Goal: Answer question/provide support

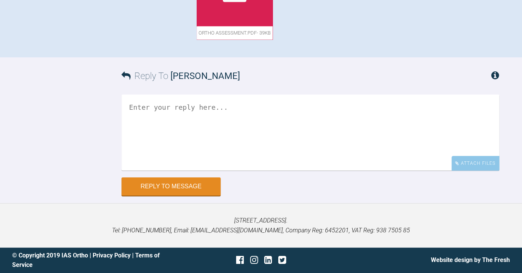
scroll to position [638, 0]
click at [256, 156] on textarea at bounding box center [309, 132] width 377 height 76
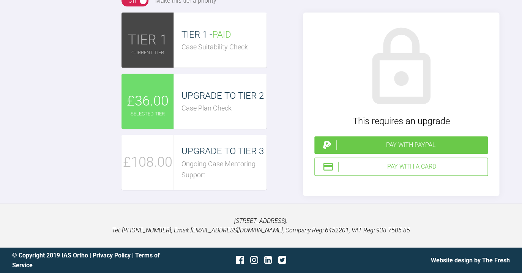
scroll to position [849, 0]
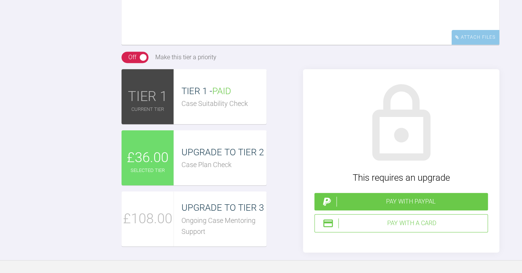
click at [250, 45] on textarea at bounding box center [309, 7] width 377 height 76
type textarea "i"
click at [188, 45] on textarea "Hi Kelly, Great to hear your thoughts, thanks!" at bounding box center [309, 7] width 377 height 76
click at [317, 45] on textarea "Hi Kelly, Great to hear your thoughts, thanks!" at bounding box center [309, 7] width 377 height 76
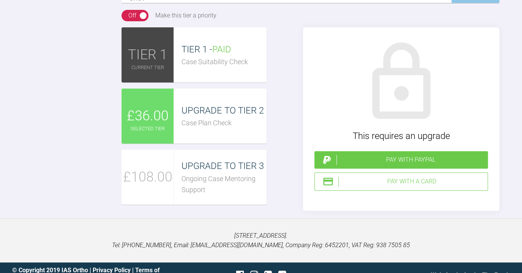
scroll to position [11, 0]
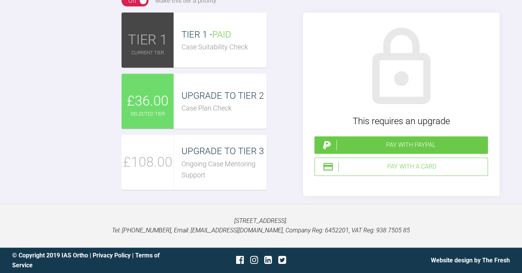
scroll to position [914, 0]
click at [389, 196] on div "This requires an upgrade Pay with PayPal Pay with a Card" at bounding box center [401, 104] width 196 height 183
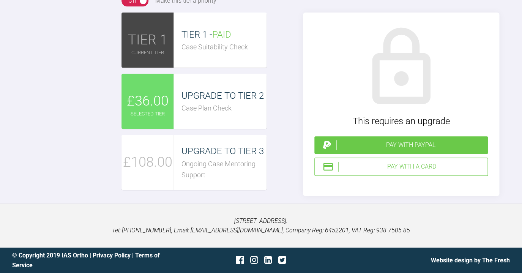
click at [408, 176] on div "Pay with a Card" at bounding box center [400, 166] width 173 height 18
click at [407, 168] on div "Pay with a Card" at bounding box center [411, 167] width 146 height 10
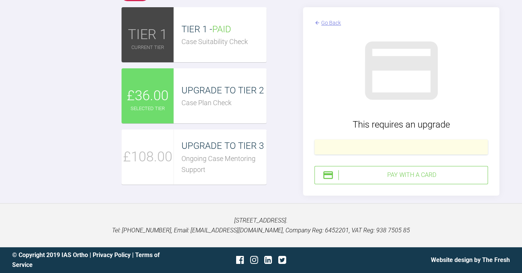
scroll to position [35, 0]
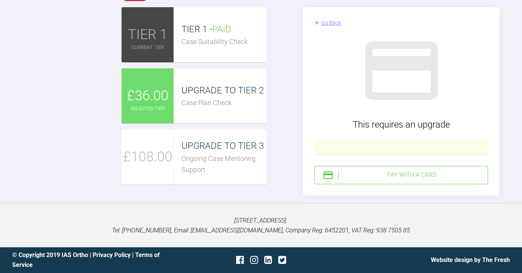
type textarea "Hi Kelly, Great to hear your thoughts, thanks! Had to adjust the set up when it…"
click at [419, 180] on div "Pay with a Card" at bounding box center [411, 175] width 146 height 10
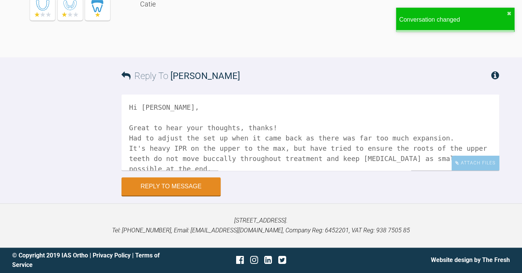
scroll to position [1090, 0]
